Goal: Task Accomplishment & Management: Manage account settings

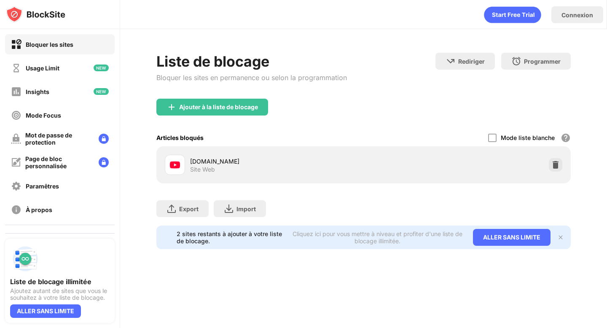
click at [563, 165] on div "[DOMAIN_NAME] Site Web" at bounding box center [363, 164] width 404 height 27
click at [557, 166] on img at bounding box center [555, 164] width 8 height 8
